Goal: Information Seeking & Learning: Learn about a topic

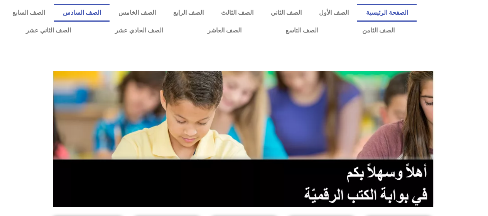
click at [106, 15] on link "الصف السادس" at bounding box center [82, 13] width 56 height 18
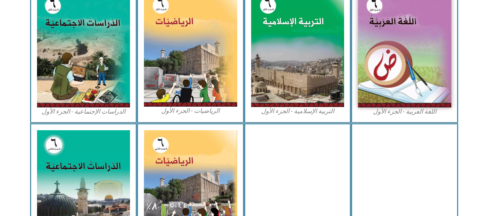
scroll to position [270, 0]
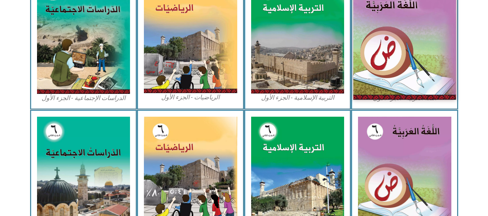
click at [391, 59] on img at bounding box center [404, 35] width 103 height 128
click at [388, 74] on img at bounding box center [404, 35] width 103 height 128
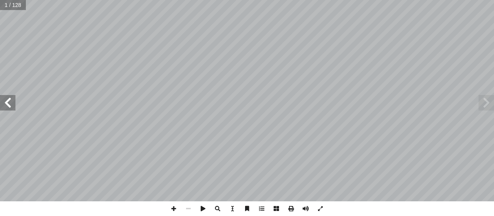
click at [11, 106] on span at bounding box center [7, 102] width 15 height 15
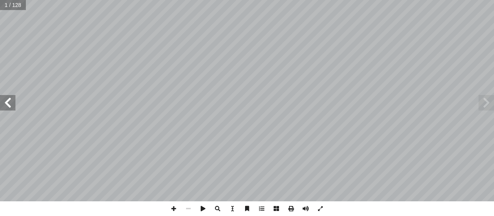
click at [11, 106] on span at bounding box center [7, 102] width 15 height 15
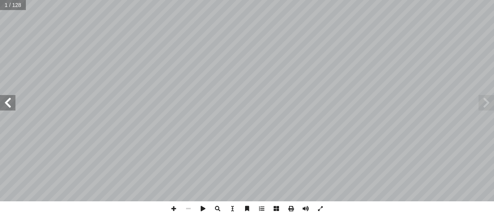
click at [11, 106] on span at bounding box center [7, 102] width 15 height 15
click at [175, 209] on span at bounding box center [173, 208] width 15 height 15
click at [6, 101] on span at bounding box center [7, 102] width 15 height 15
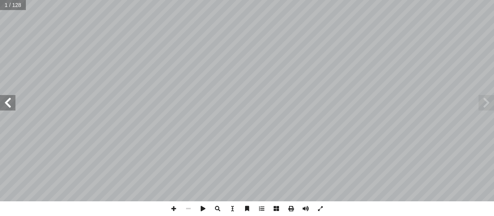
click at [9, 101] on span at bounding box center [7, 102] width 15 height 15
click at [10, 101] on span at bounding box center [7, 102] width 15 height 15
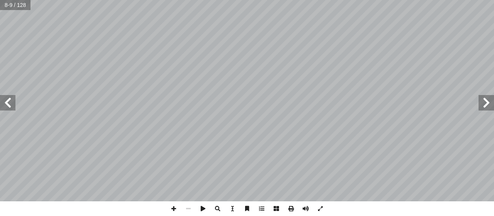
drag, startPoint x: 7, startPoint y: 102, endPoint x: 13, endPoint y: 100, distance: 6.7
click at [7, 102] on span at bounding box center [7, 102] width 15 height 15
drag, startPoint x: 186, startPoint y: 210, endPoint x: 194, endPoint y: 206, distance: 8.3
click at [190, 208] on span at bounding box center [188, 208] width 15 height 15
click at [185, 206] on span at bounding box center [188, 208] width 15 height 15
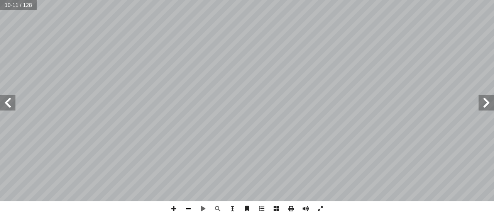
click at [187, 206] on span at bounding box center [188, 208] width 15 height 15
click at [173, 206] on span at bounding box center [173, 208] width 15 height 15
click at [185, 208] on span at bounding box center [188, 208] width 15 height 15
click at [8, 101] on span at bounding box center [7, 102] width 15 height 15
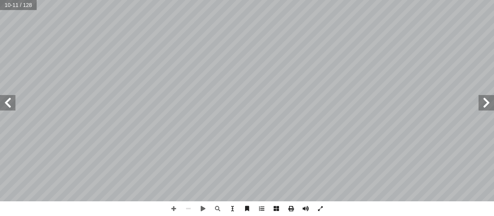
click at [8, 101] on span at bounding box center [7, 102] width 15 height 15
click at [479, 104] on span at bounding box center [485, 102] width 15 height 15
click at [171, 208] on span at bounding box center [173, 208] width 15 height 15
click at [172, 209] on span at bounding box center [173, 208] width 15 height 15
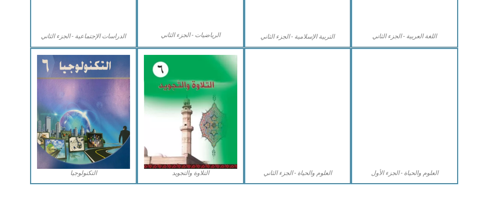
scroll to position [472, 0]
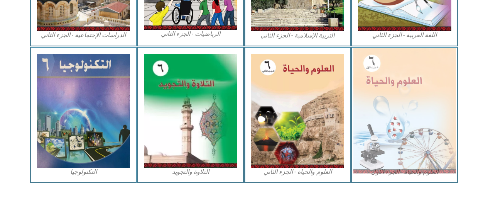
click at [413, 82] on img at bounding box center [404, 110] width 103 height 125
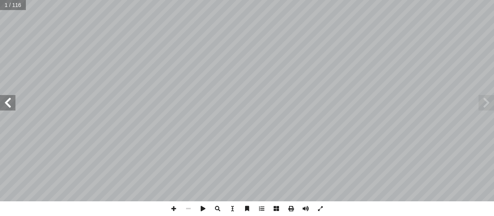
click at [11, 5] on input "text" at bounding box center [12, 5] width 25 height 10
type input "**"
click at [189, 210] on span at bounding box center [188, 208] width 15 height 15
